Goal: Task Accomplishment & Management: Manage account settings

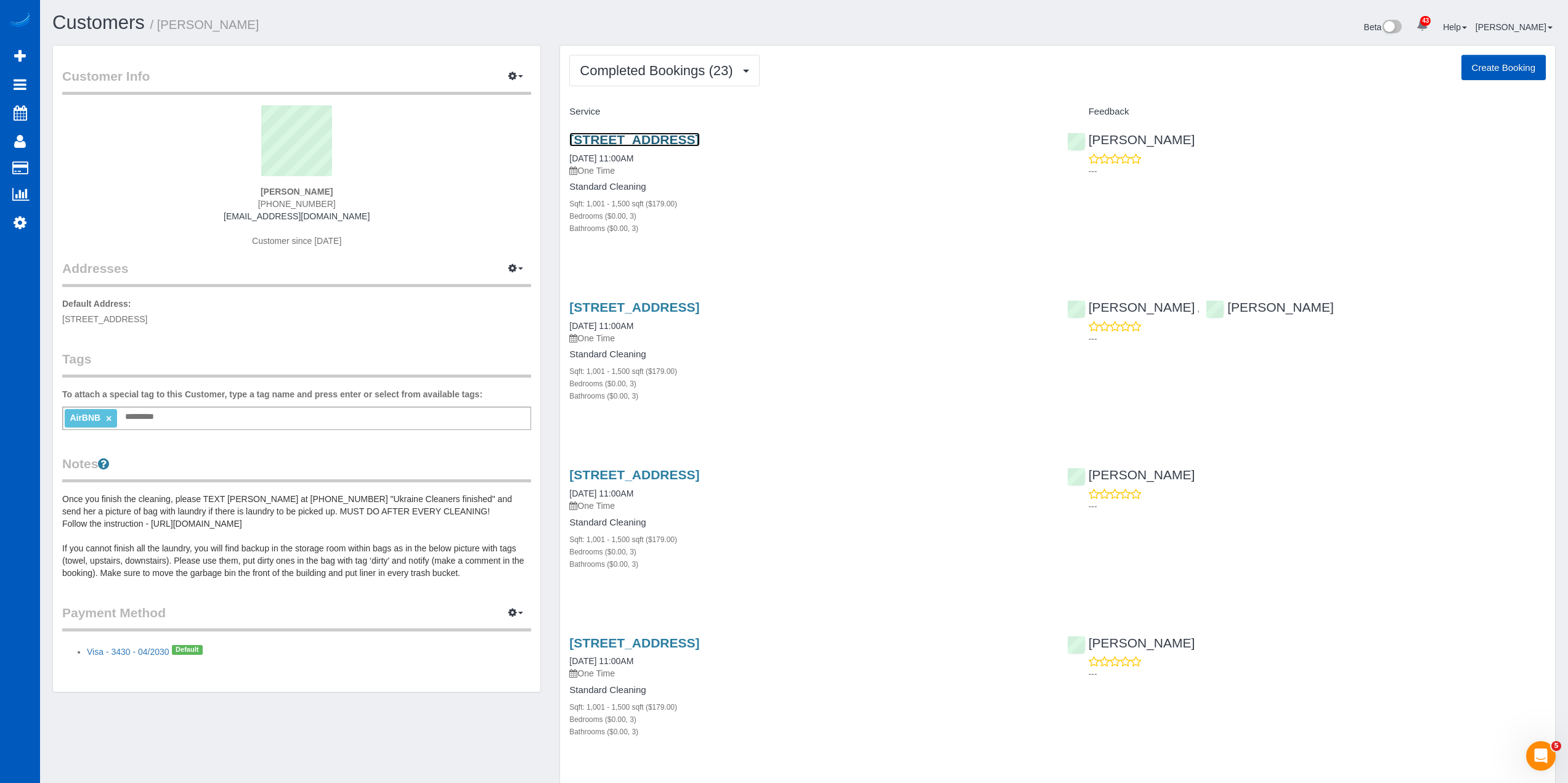
click at [699, 132] on link "[STREET_ADDRESS]" at bounding box center [634, 139] width 130 height 14
click at [673, 75] on span "Completed Bookings (23)" at bounding box center [659, 70] width 159 height 15
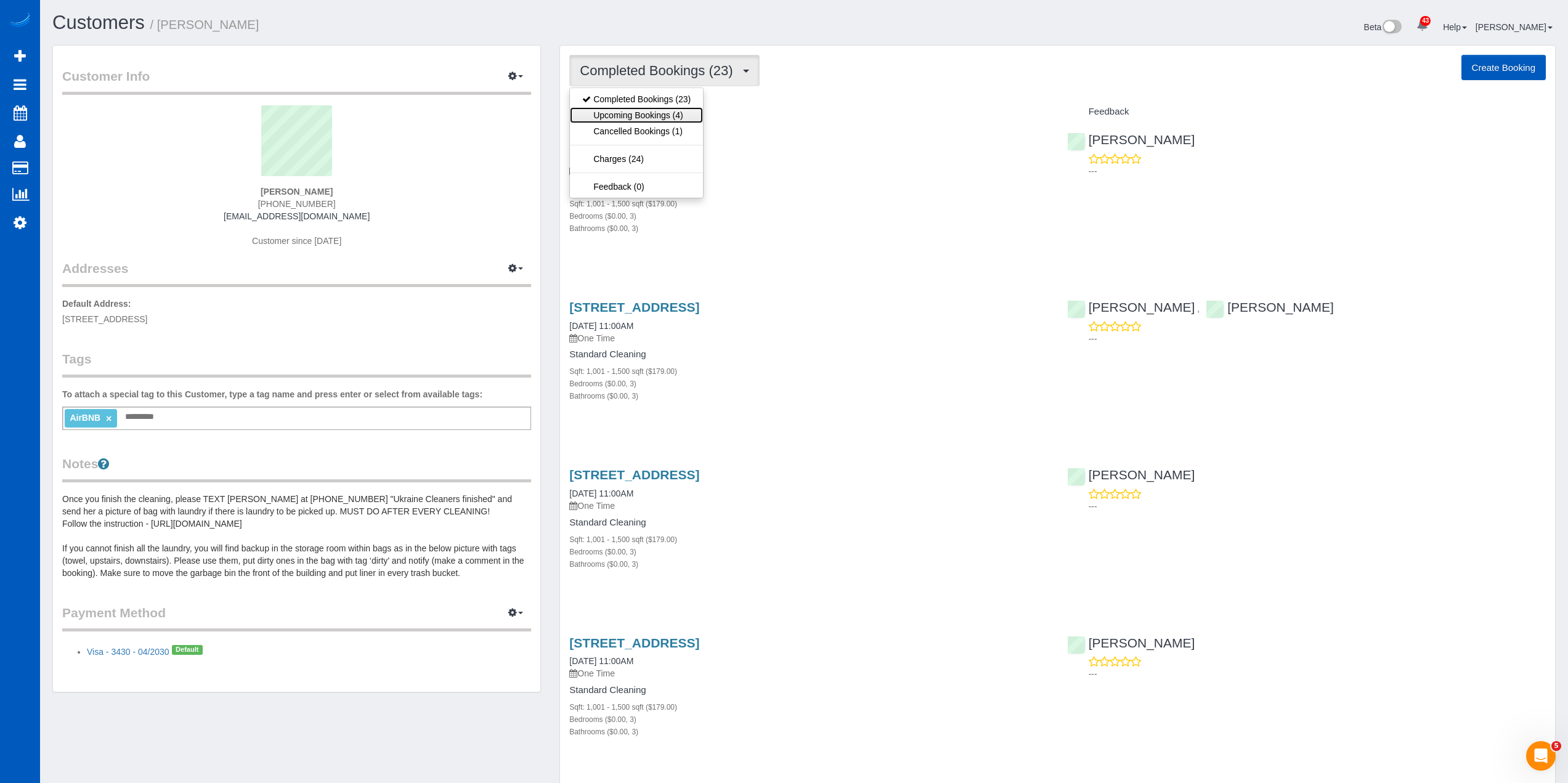
click at [655, 115] on link "Upcoming Bookings (4)" at bounding box center [637, 115] width 133 height 16
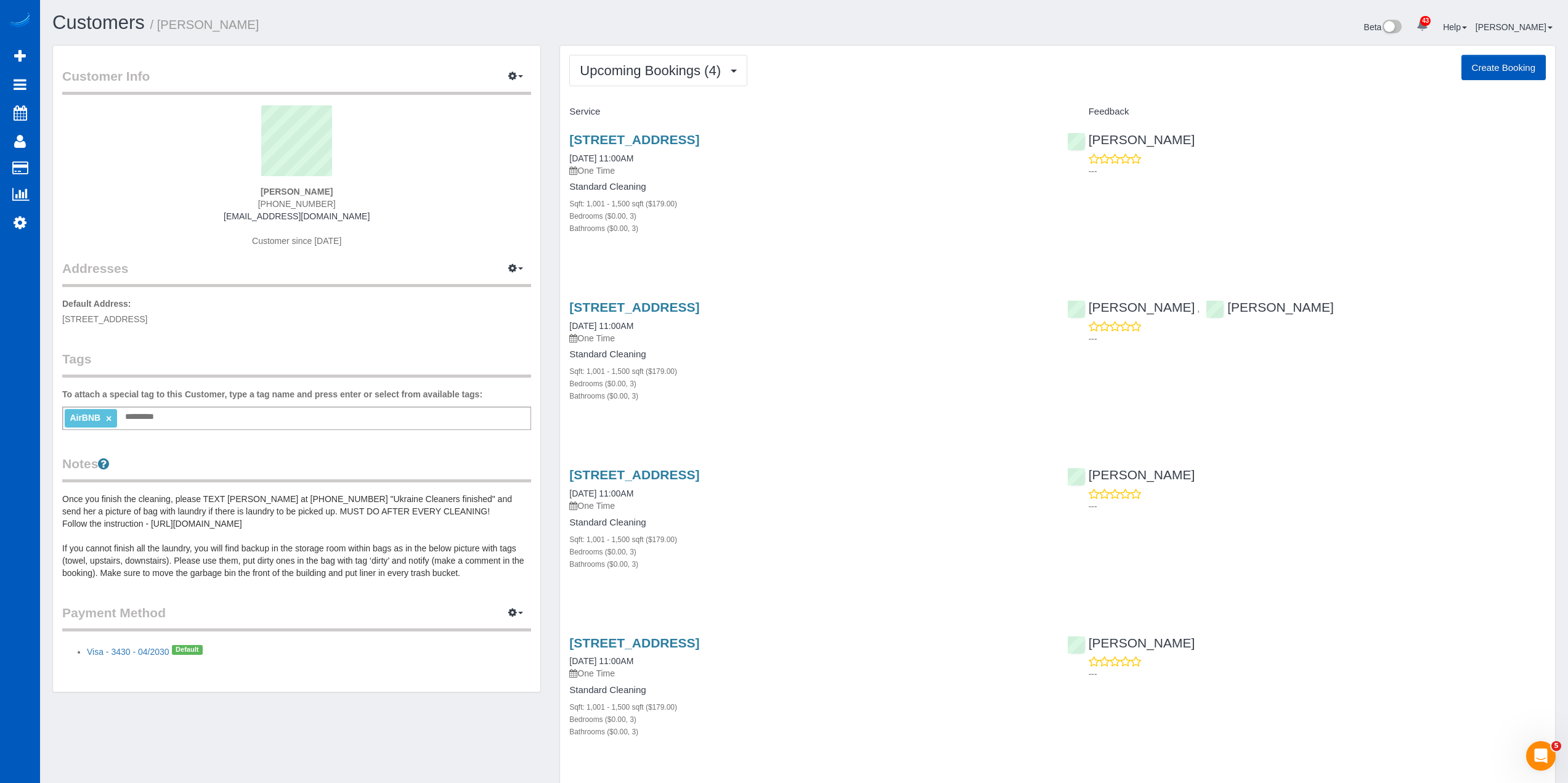
click at [632, 148] on div "[STREET_ADDRESS] [DATE] 11:00AM One Time" at bounding box center [809, 155] width 479 height 44
click at [654, 141] on link "[STREET_ADDRESS]" at bounding box center [634, 139] width 130 height 14
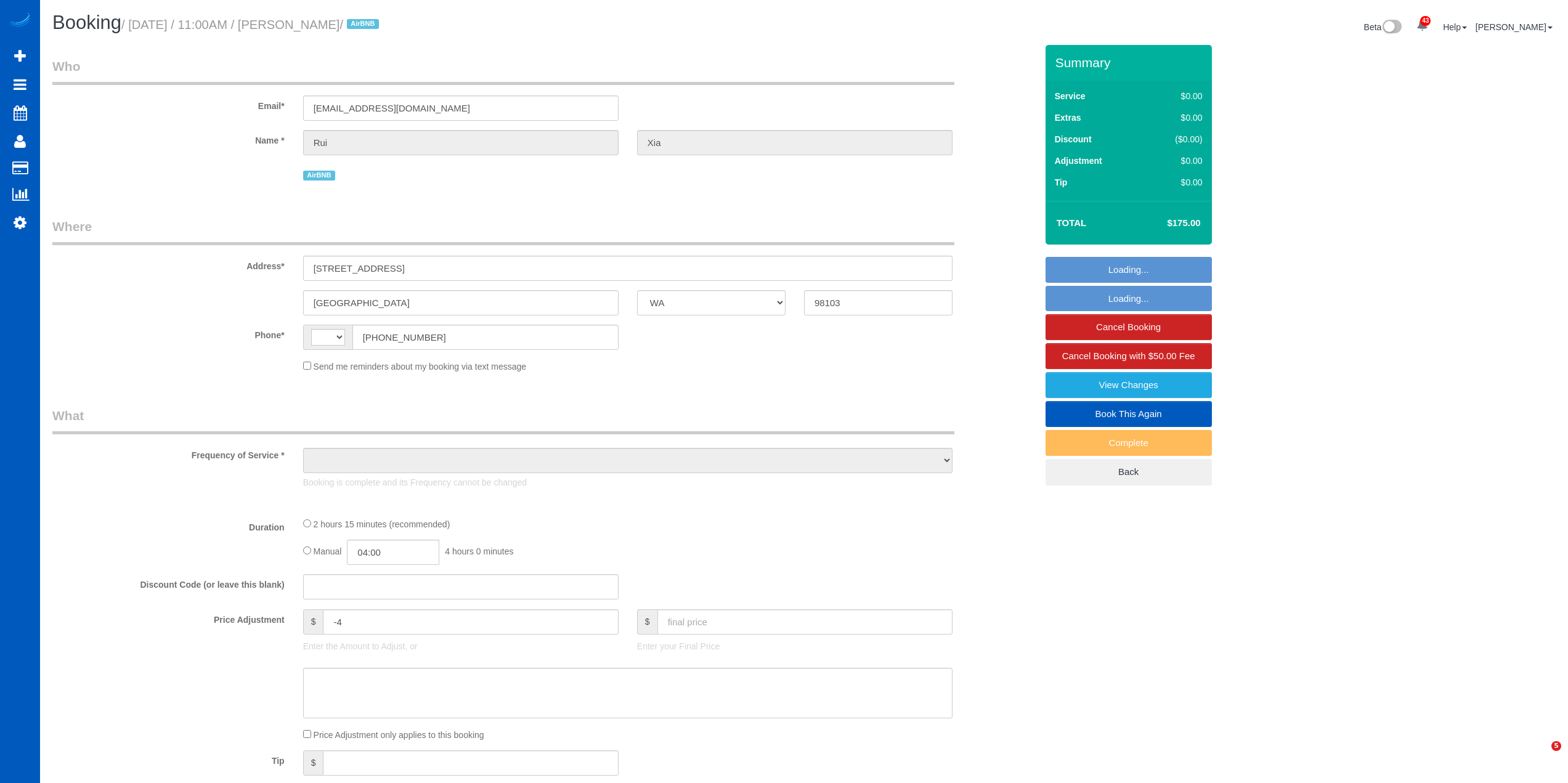
select select "WA"
select select "string:[GEOGRAPHIC_DATA]"
select select "object:1087"
select select "string:fspay-581ee3a3-ef50-4f7b-abd9-92cea8b7e377"
select select "199"
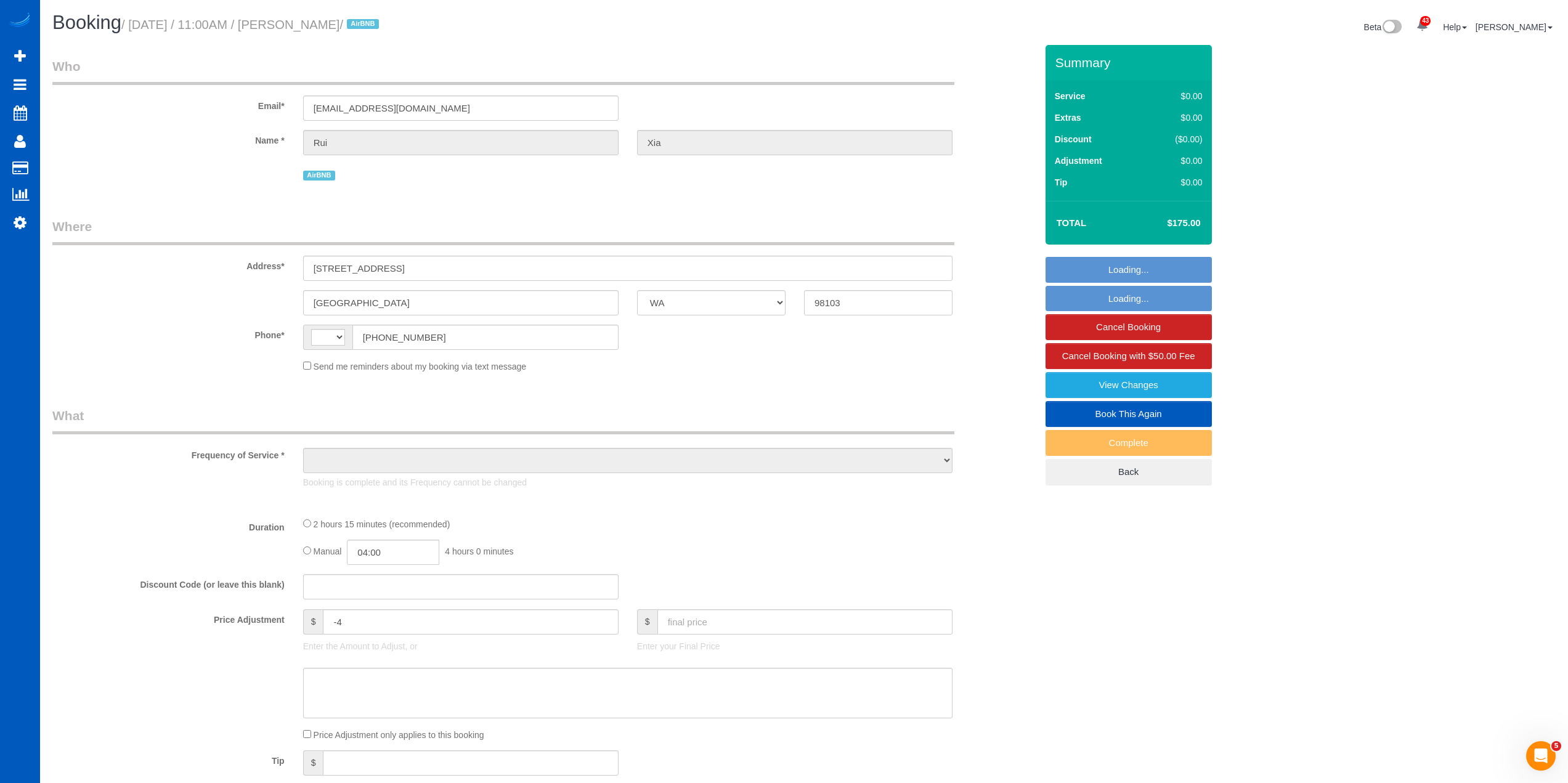
select select "1001"
select select "3"
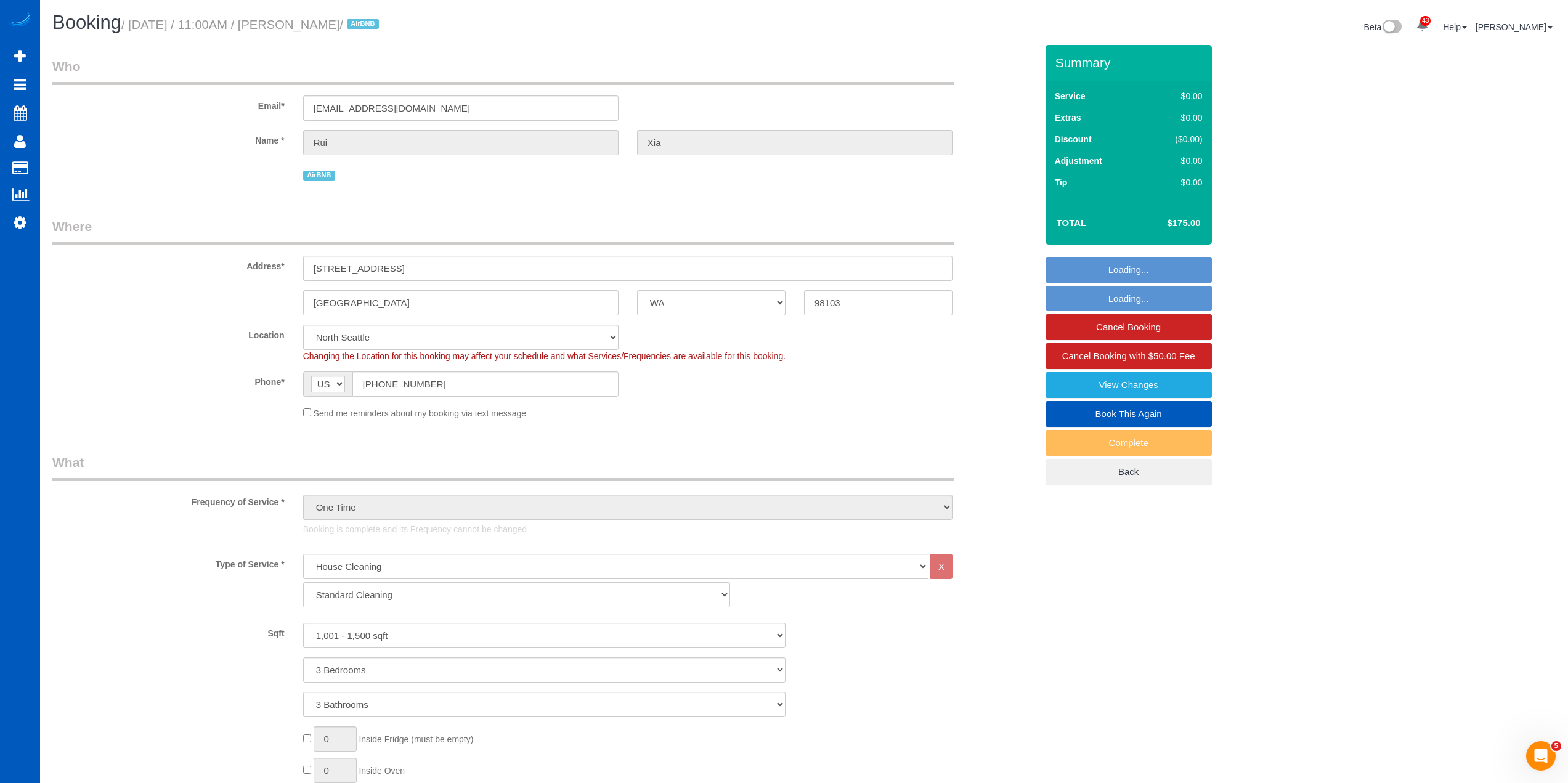
select select "1001"
select select "3"
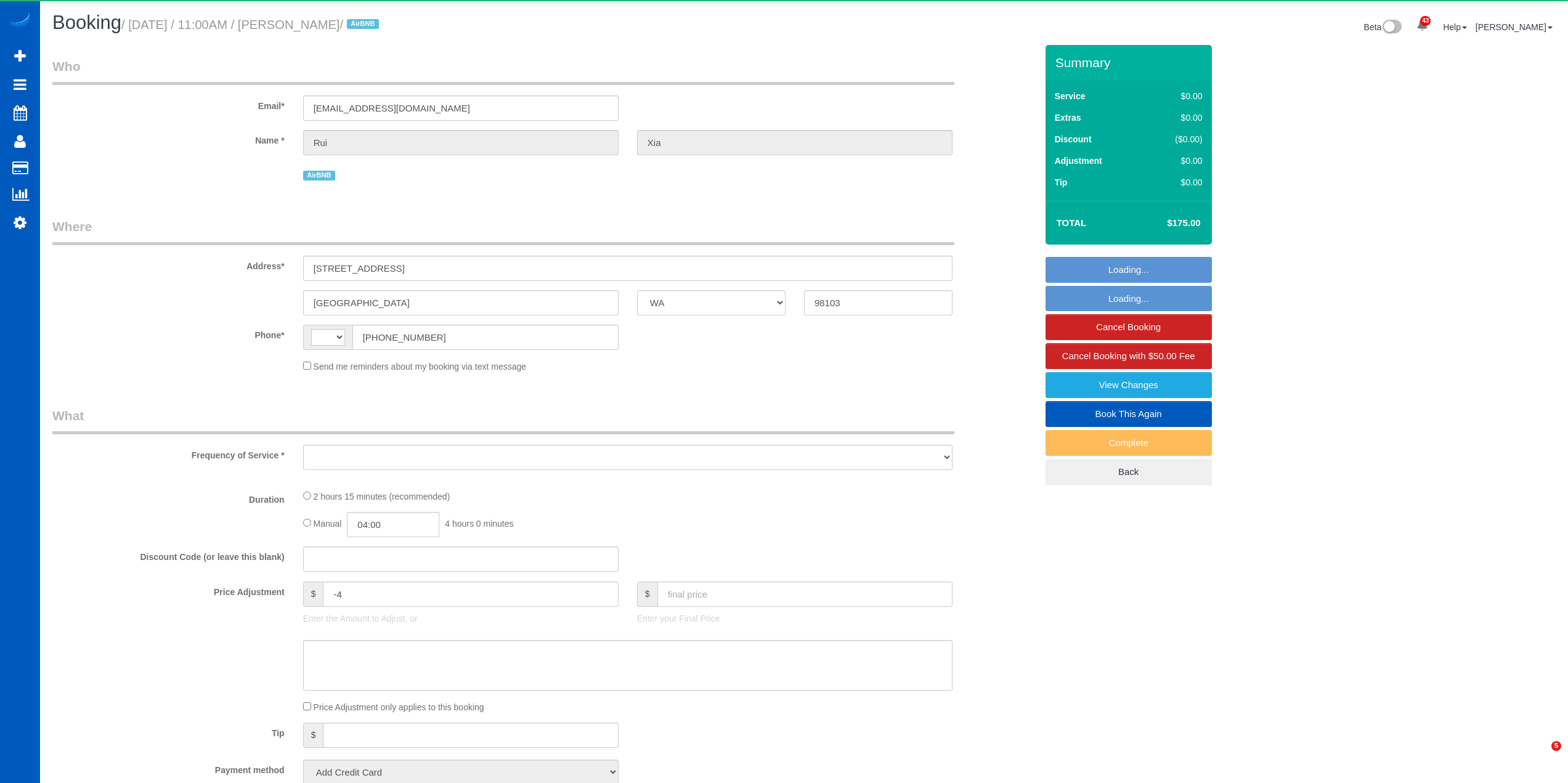
select select "WA"
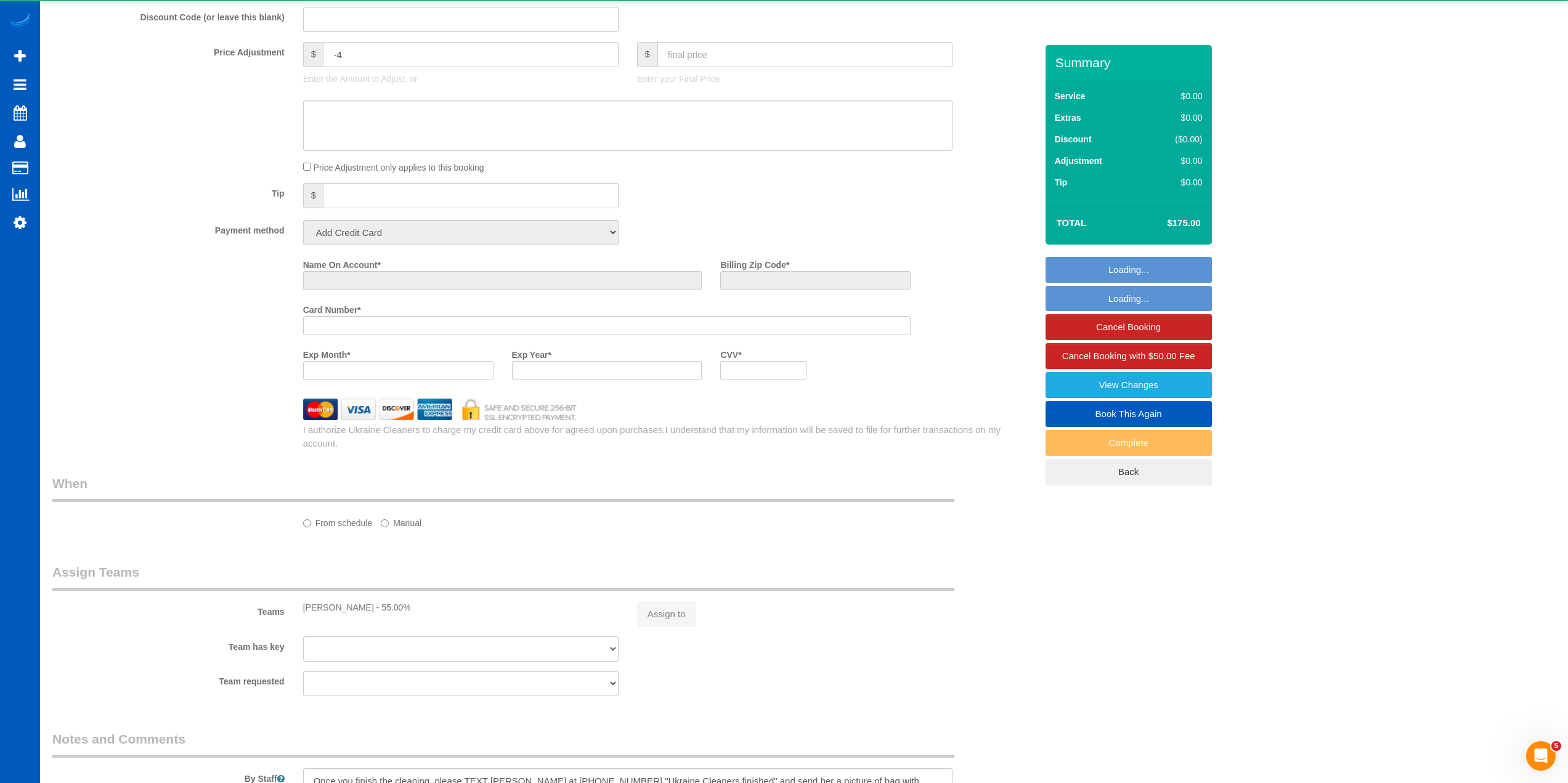
select select "string:US"
select select "object:927"
select select "string:fspay-581ee3a3-ef50-4f7b-abd9-92cea8b7e377"
select select "199"
select select "1001"
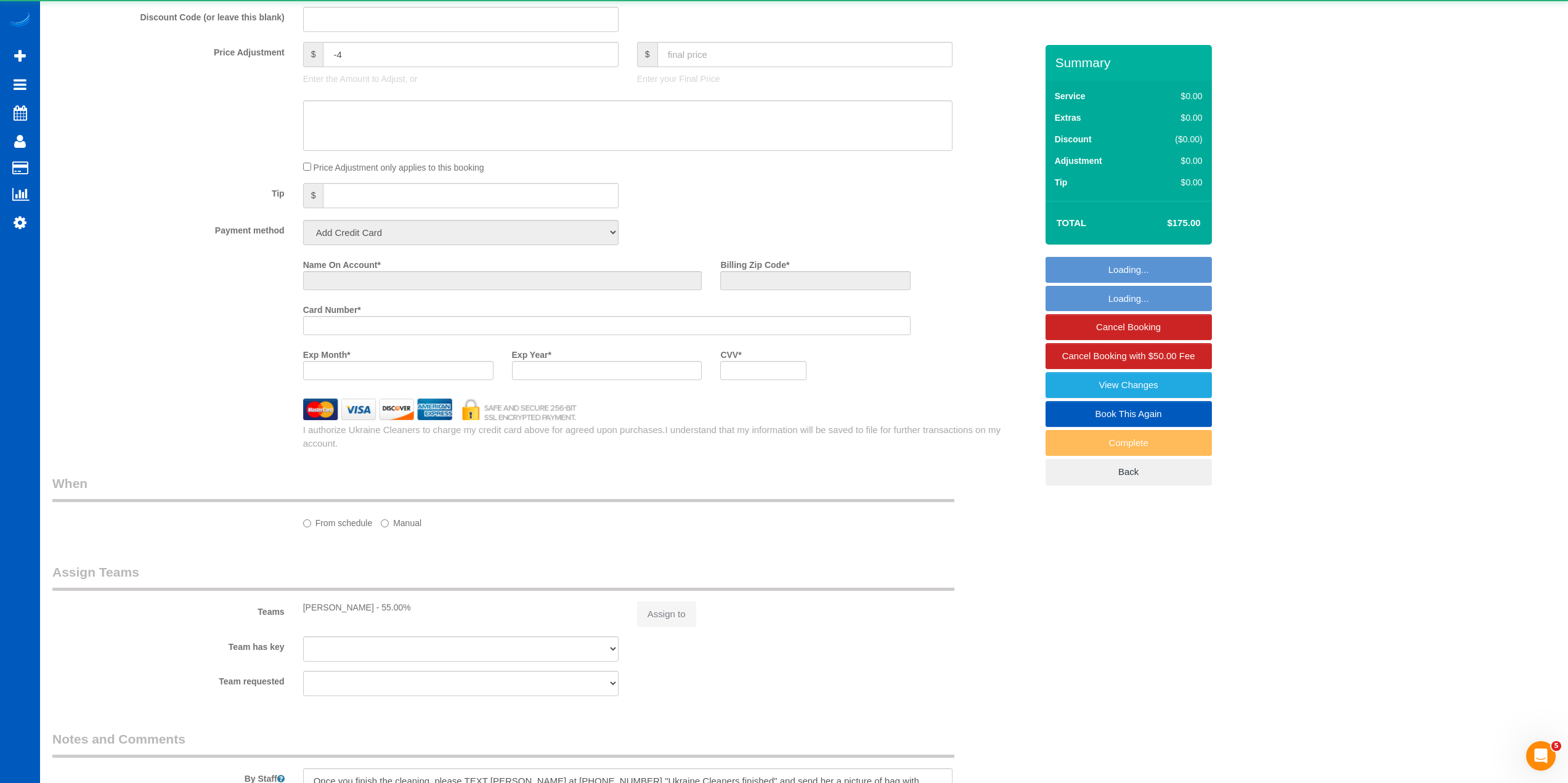
select select "3"
select select "spot1"
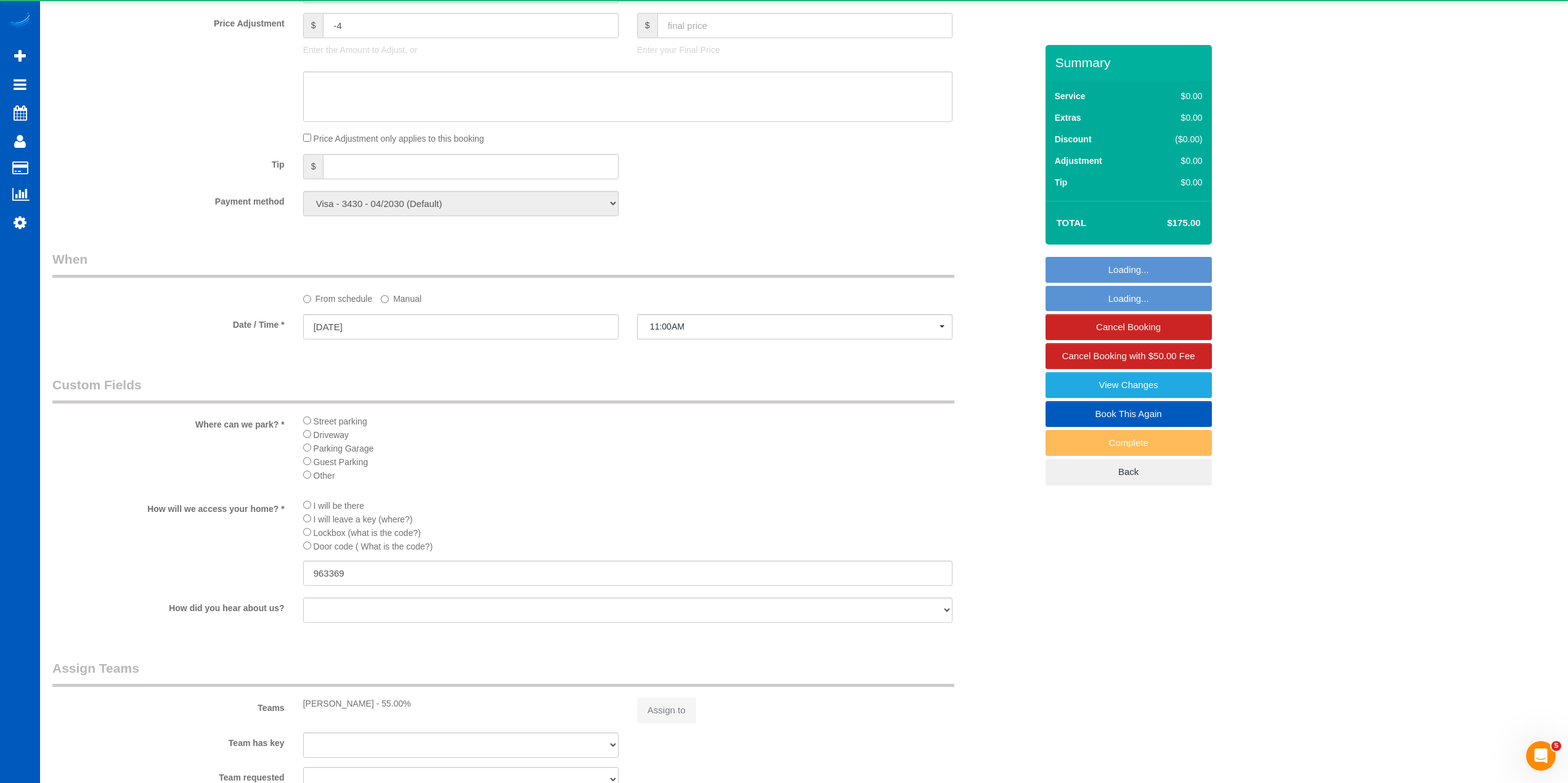
select select "object:1187"
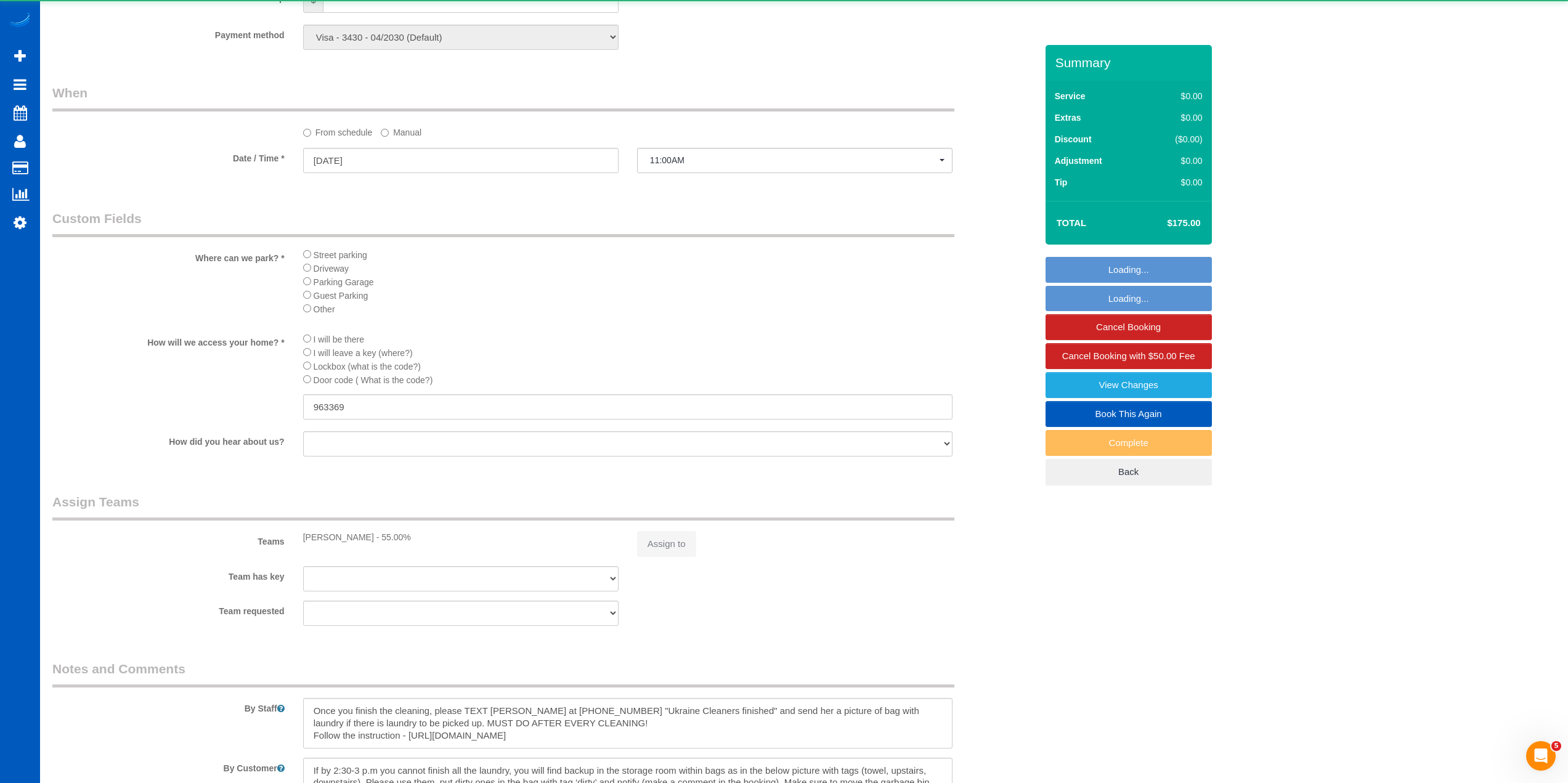
scroll to position [1460, 0]
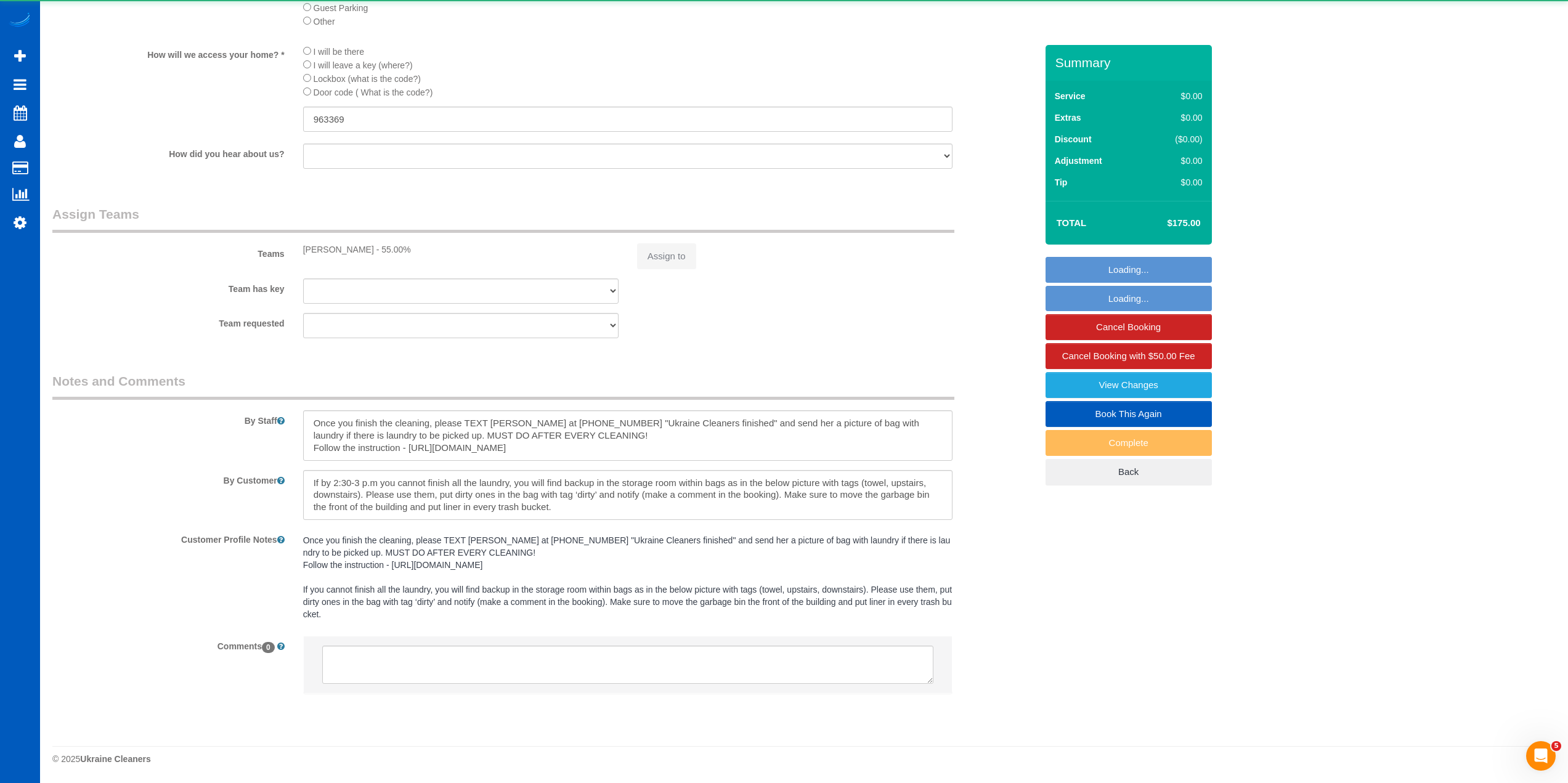
select select "1001"
select select "3"
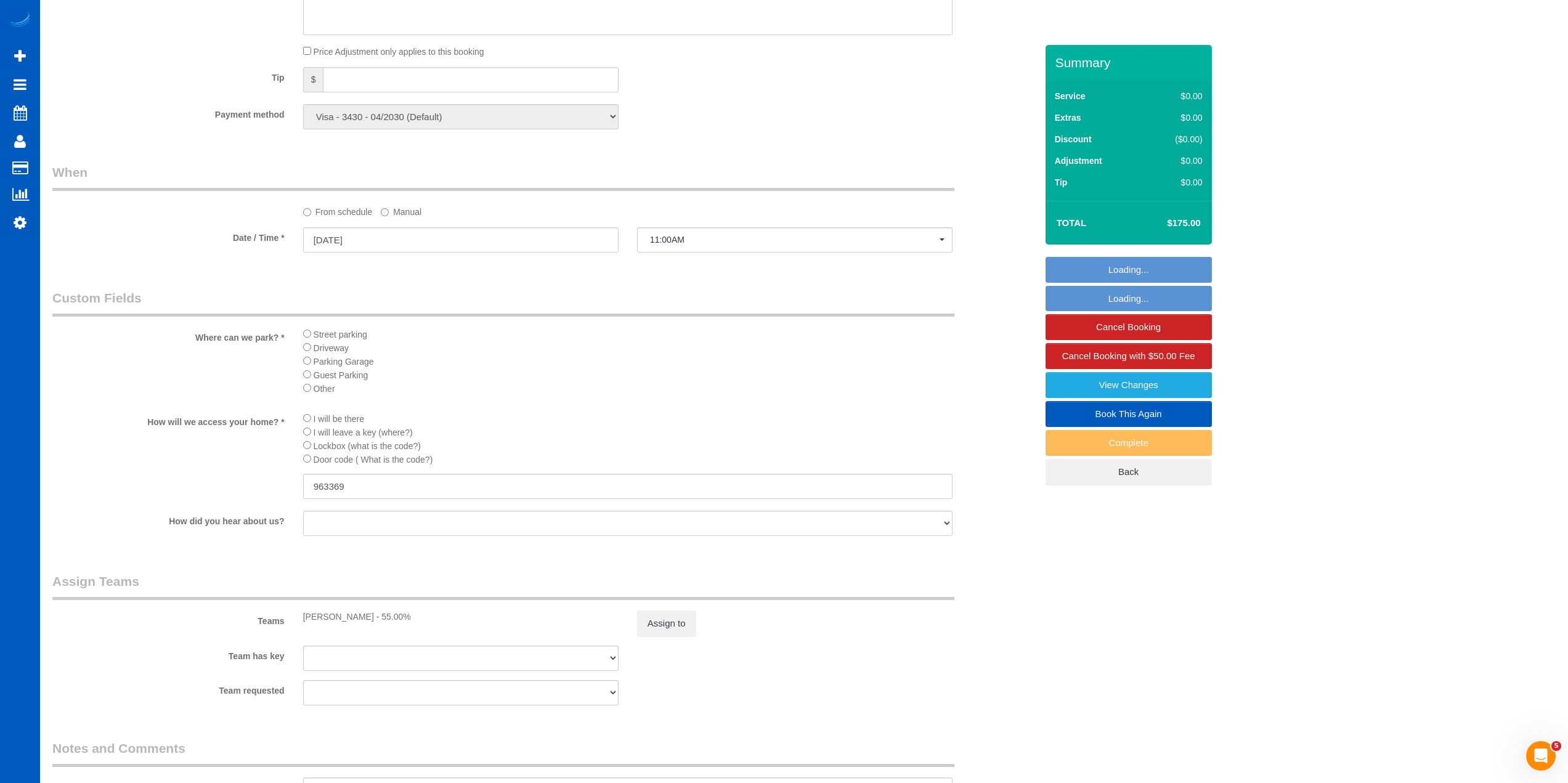
scroll to position [1090, 0]
